Goal: Communication & Community: Answer question/provide support

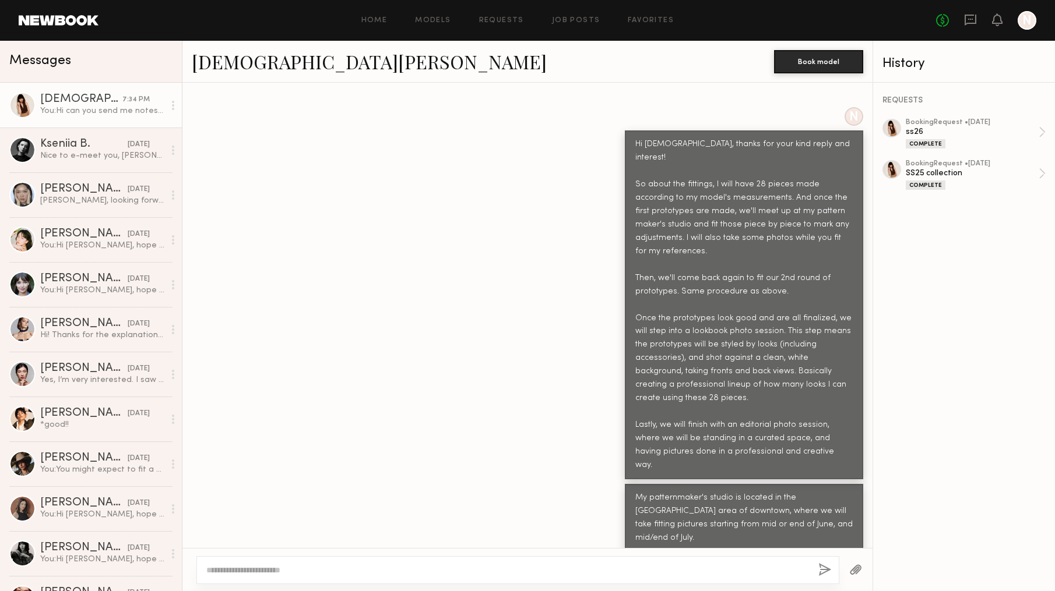
scroll to position [12202, 0]
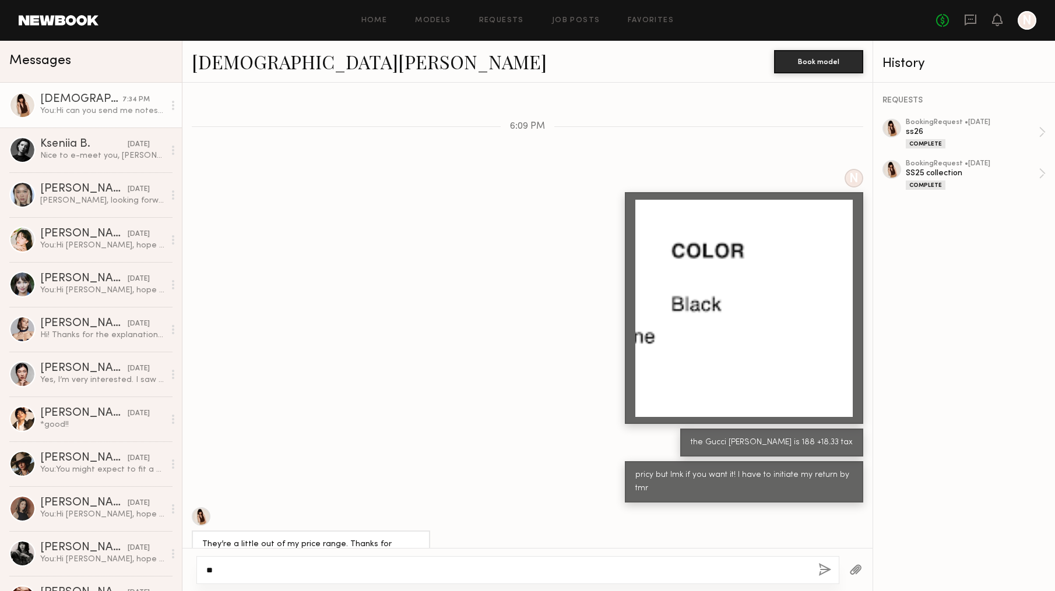
type textarea "*"
type textarea "**********"
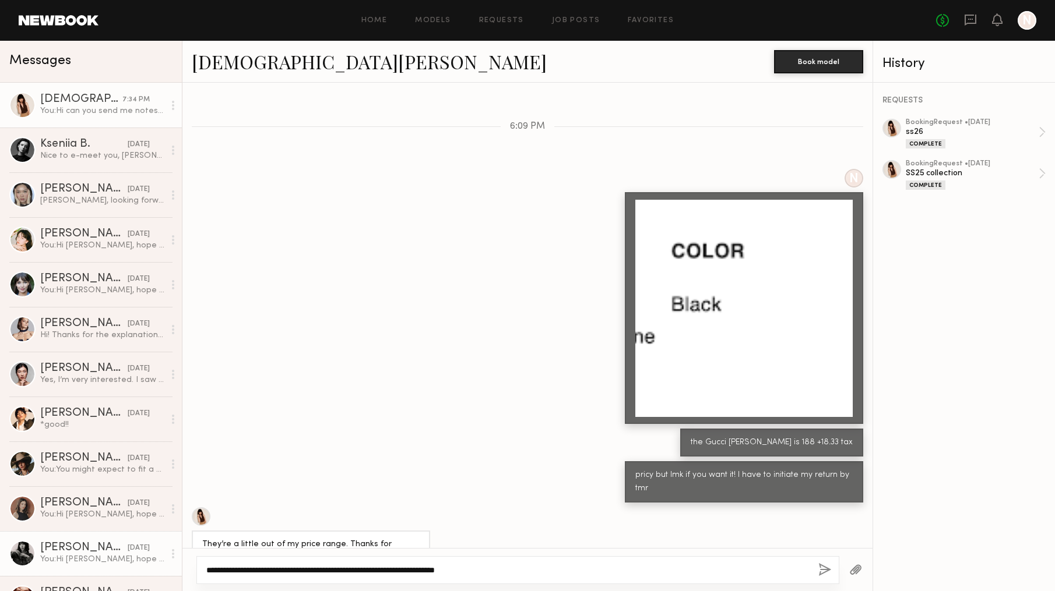
drag, startPoint x: 508, startPoint y: 566, endPoint x: 141, endPoint y: 562, distance: 366.5
click at [141, 562] on div "Messages [PERSON_NAME] 7:34 PM You: Hi can you send me notes of your hair and s…" at bounding box center [527, 316] width 1055 height 551
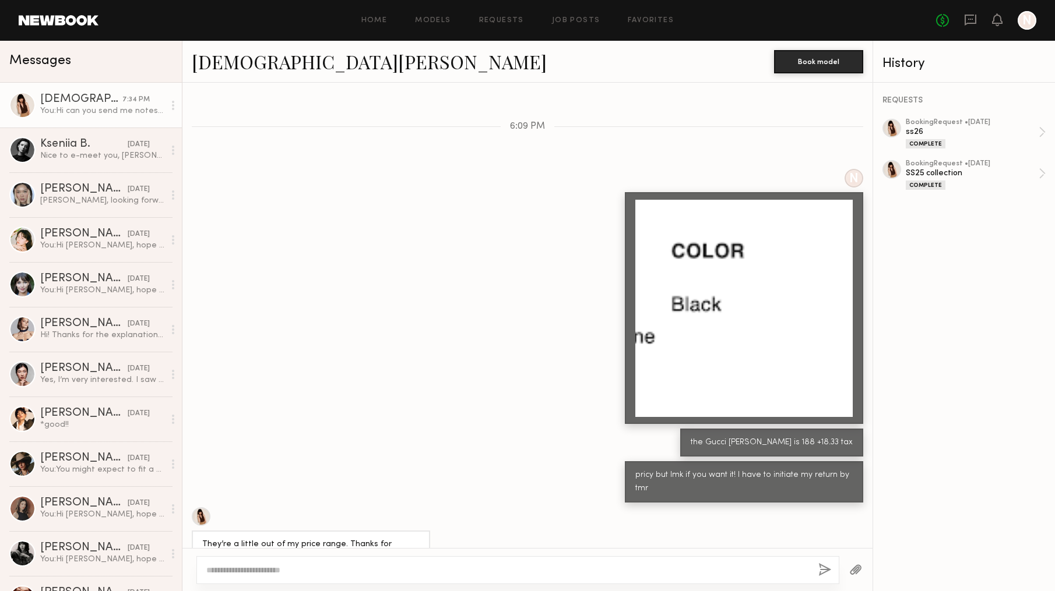
click at [512, 577] on div "N np got it!" at bounding box center [527, 602] width 690 height 51
